Goal: Task Accomplishment & Management: Complete application form

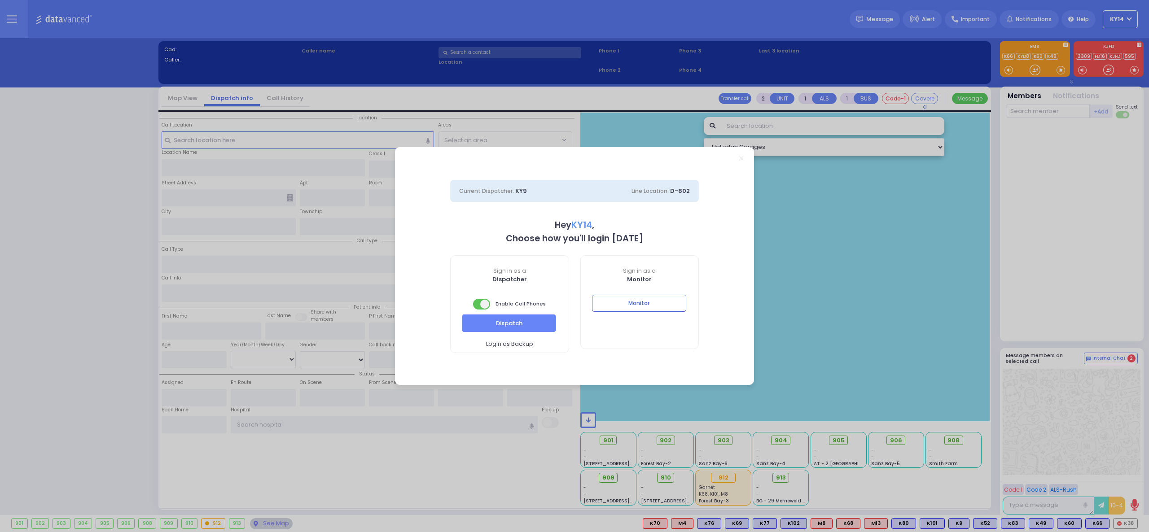
select select "2"
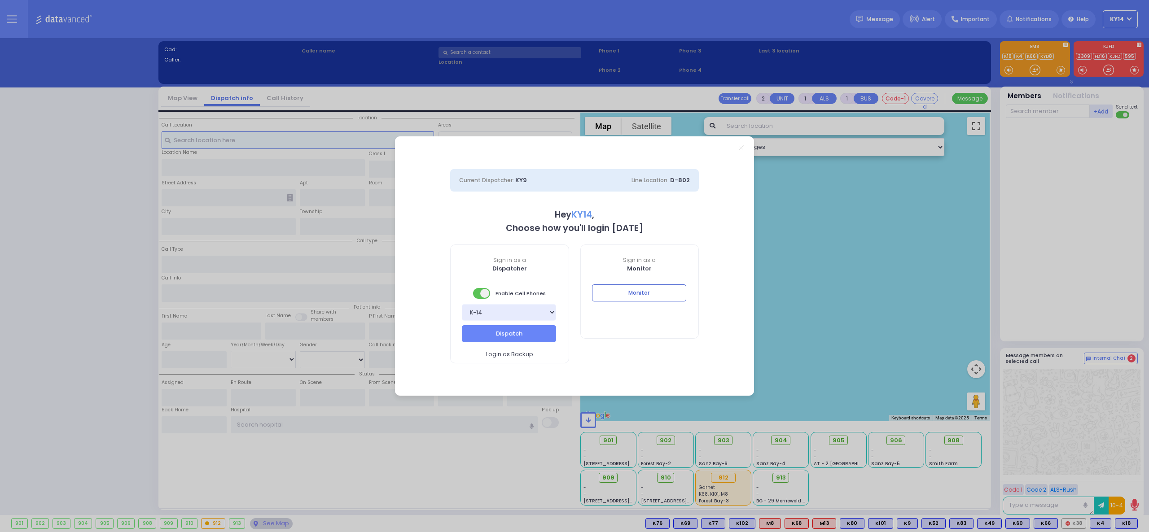
select select
radio input "true"
select select
type input "23:57"
select select "Hatzalah Garages"
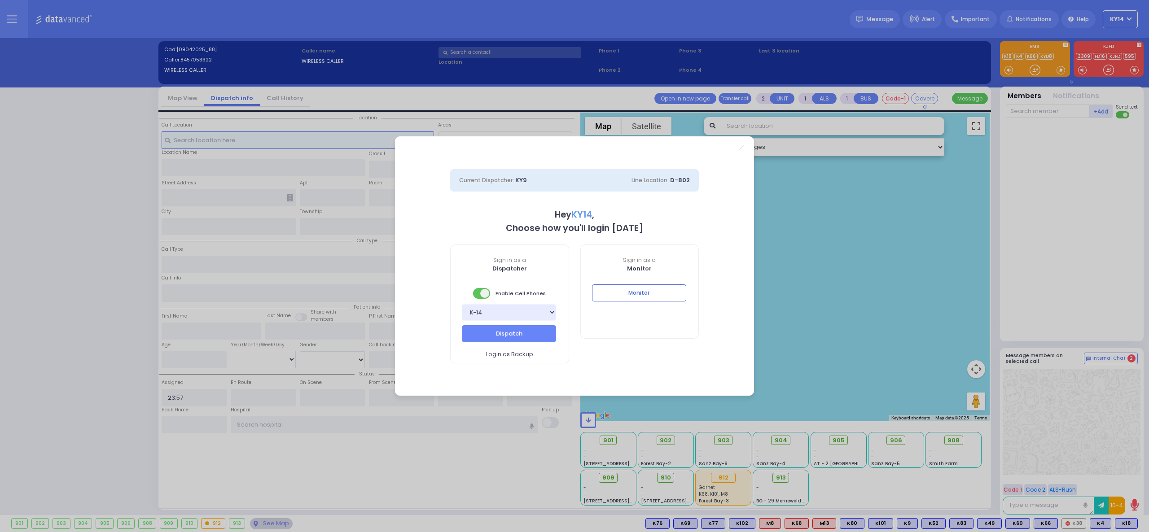
select select
radio input "true"
select select
select select "Hatzalah Garages"
select select
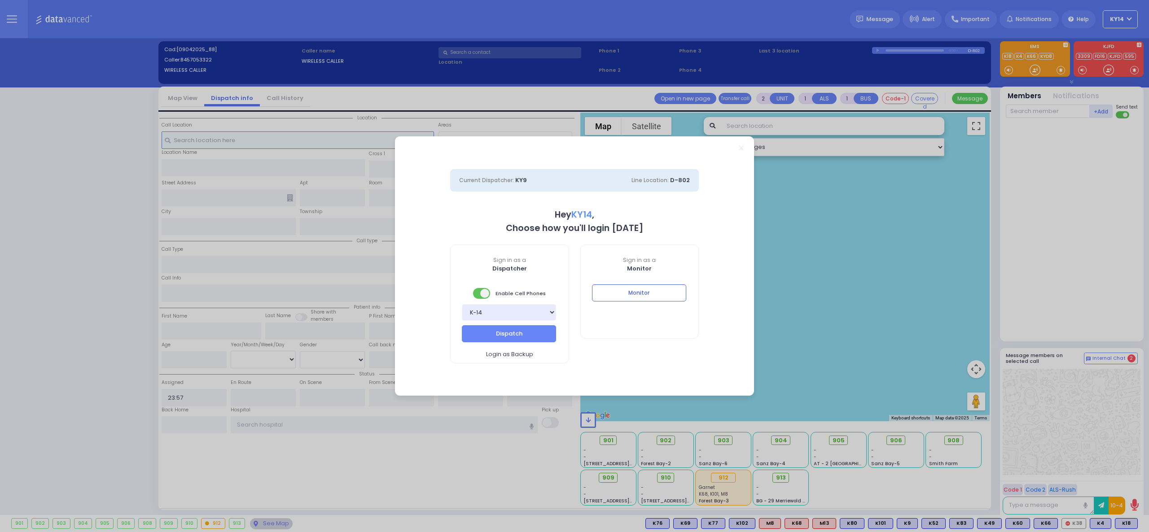
radio input "true"
select select
select select "Hatzalah Garages"
type input "[DEMOGRAPHIC_DATA] EMES"
type input "[PERSON_NAME] DR"
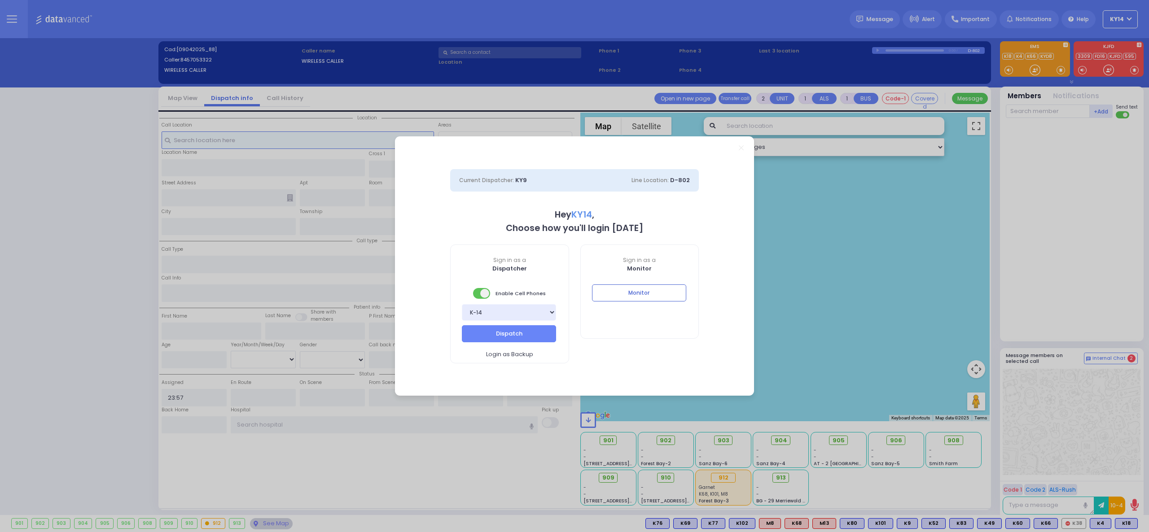
type input "235 County Route 105"
type input "Woodbury"
type input "[US_STATE]"
type input "10930"
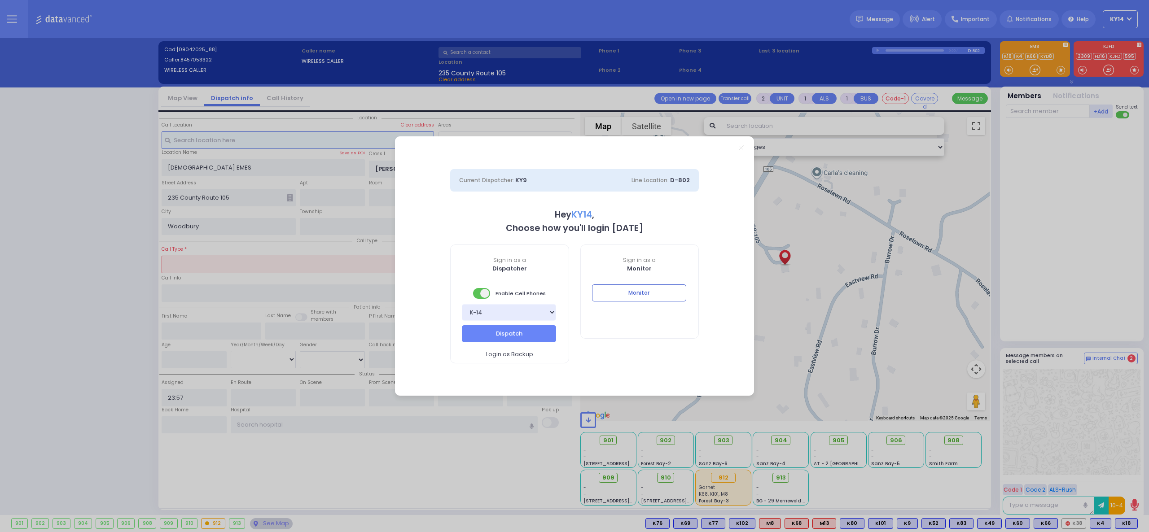
type input "0"
select select
type input "Trauma"
radio input "true"
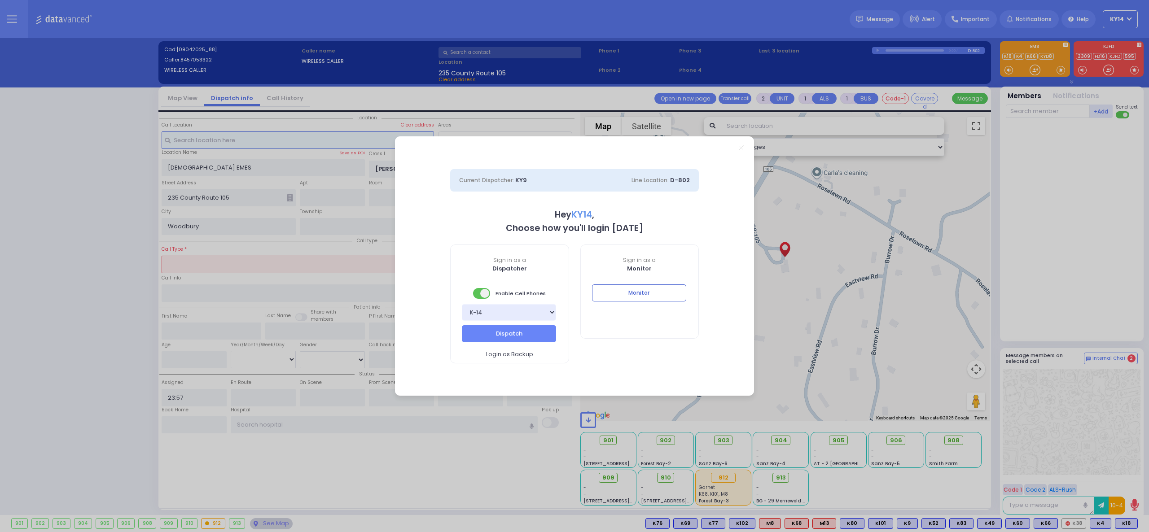
select select
select select "Hatzalah Garages"
select select
radio input "true"
type input "20"
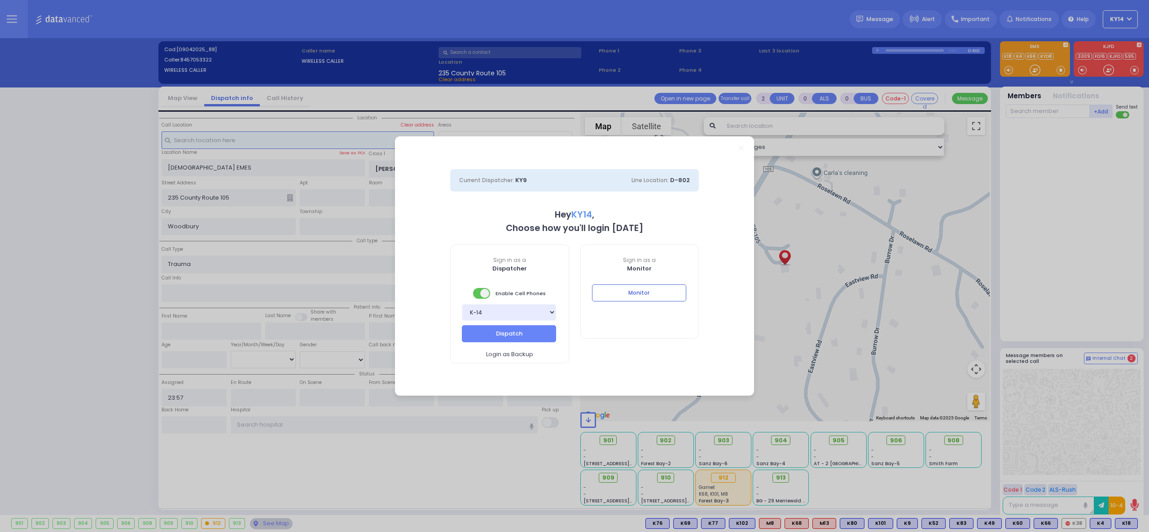
select select
select select "Hatzalah Garages"
select select
radio input "true"
select select "Year"
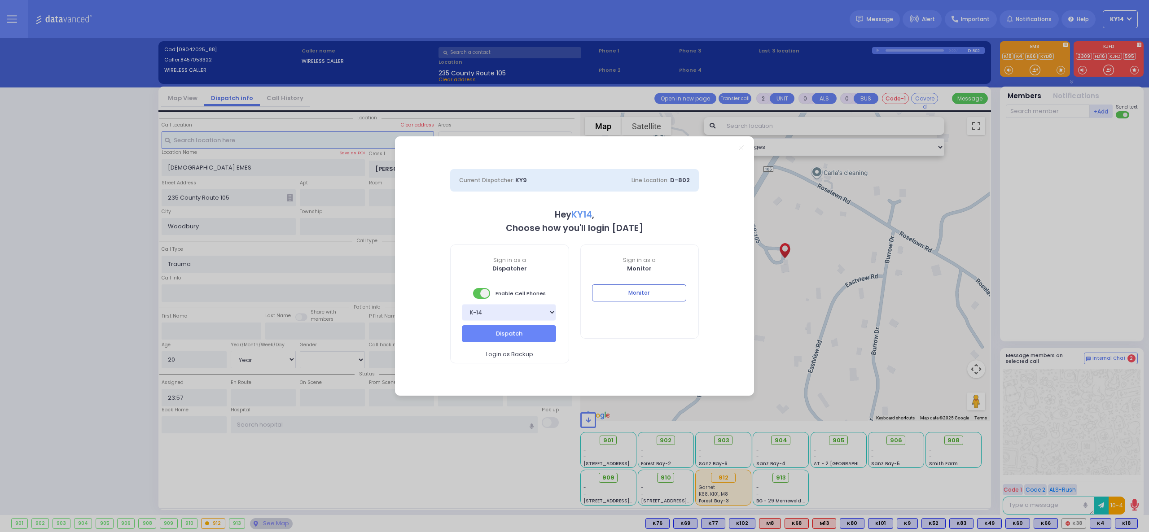
select select "Hatzalah Garages"
select select
radio input "true"
select select "Year"
select select "[DEMOGRAPHIC_DATA]"
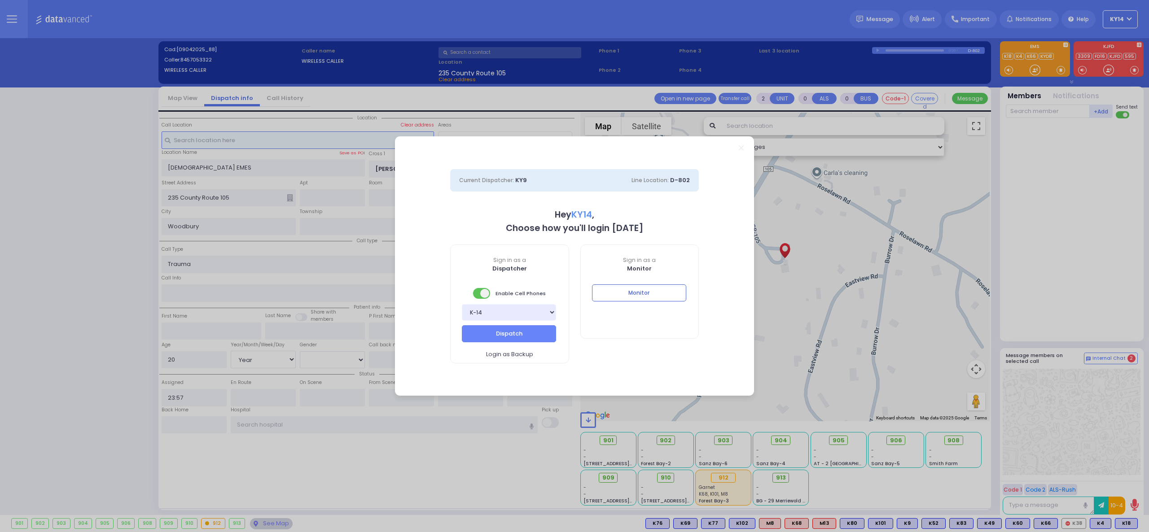
select select "Hatzalah Garages"
select select
radio input "true"
select select "Year"
select select "[DEMOGRAPHIC_DATA]"
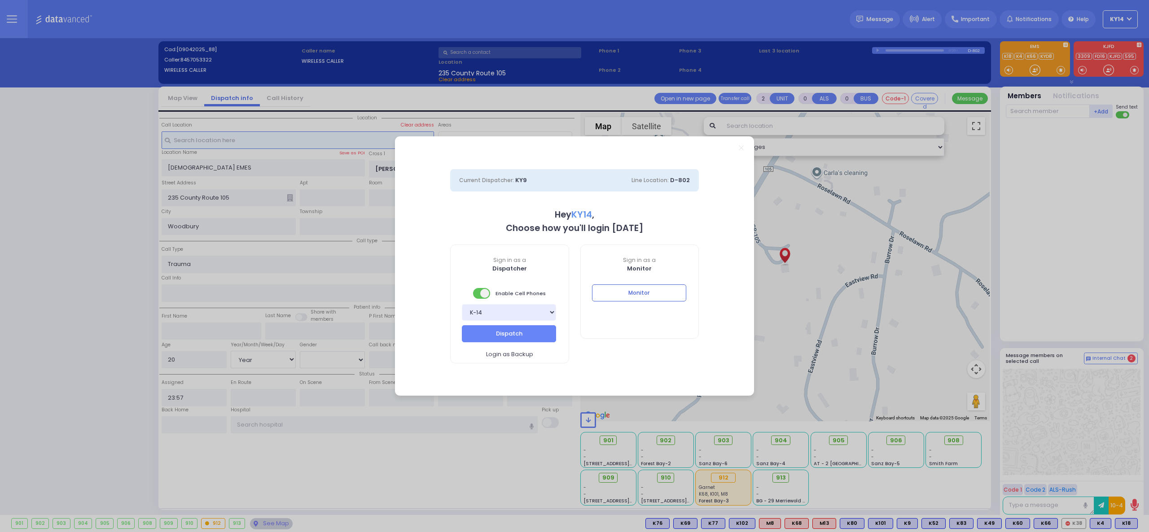
select select "Hatzalah Garages"
select select
radio input "true"
select select "Year"
select select "[DEMOGRAPHIC_DATA]"
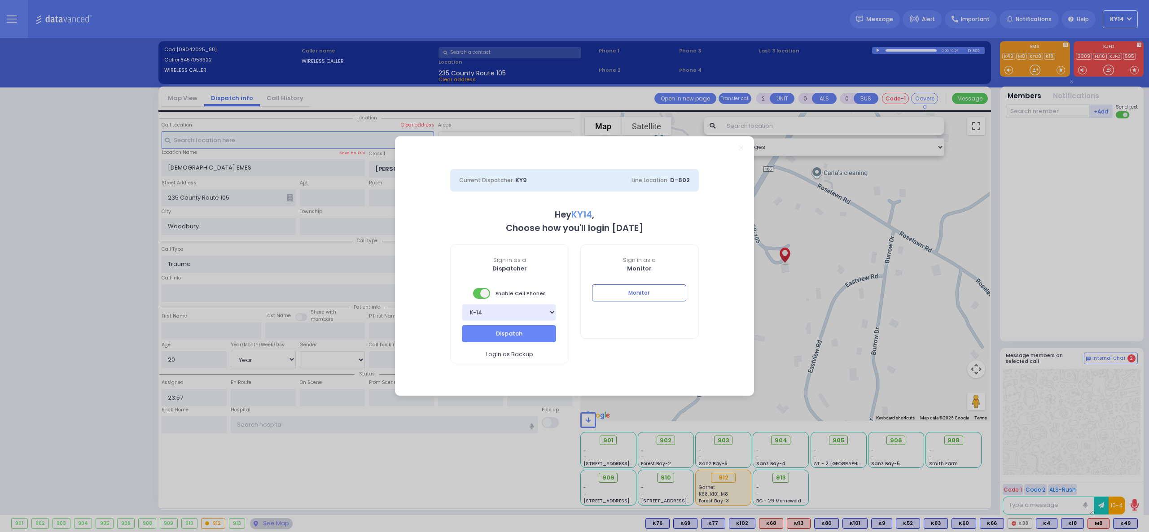
type input "23:58"
select select "Hatzalah Garages"
